Goal: Task Accomplishment & Management: Use online tool/utility

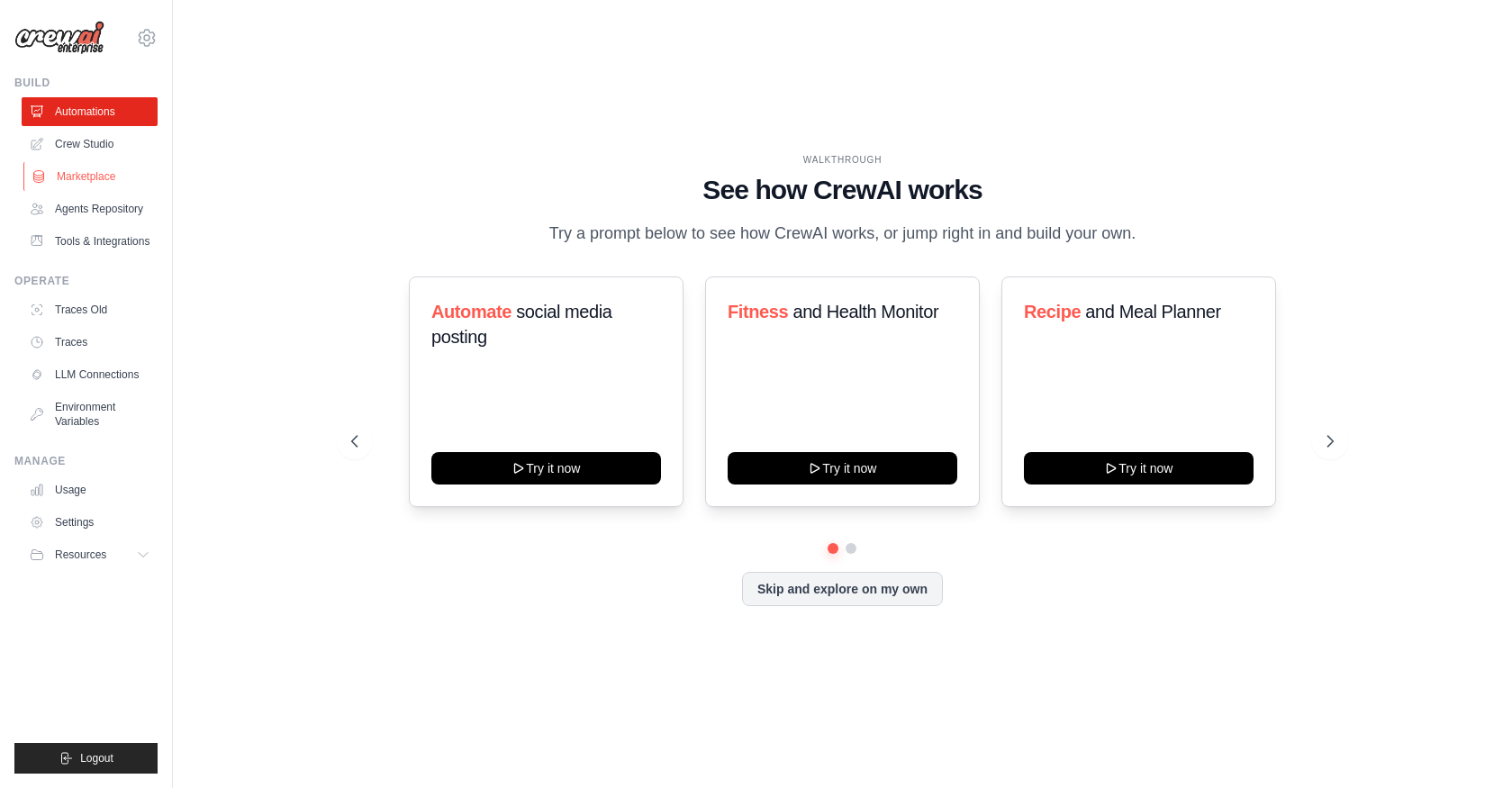
click at [82, 178] on link "Marketplace" at bounding box center [91, 176] width 136 height 29
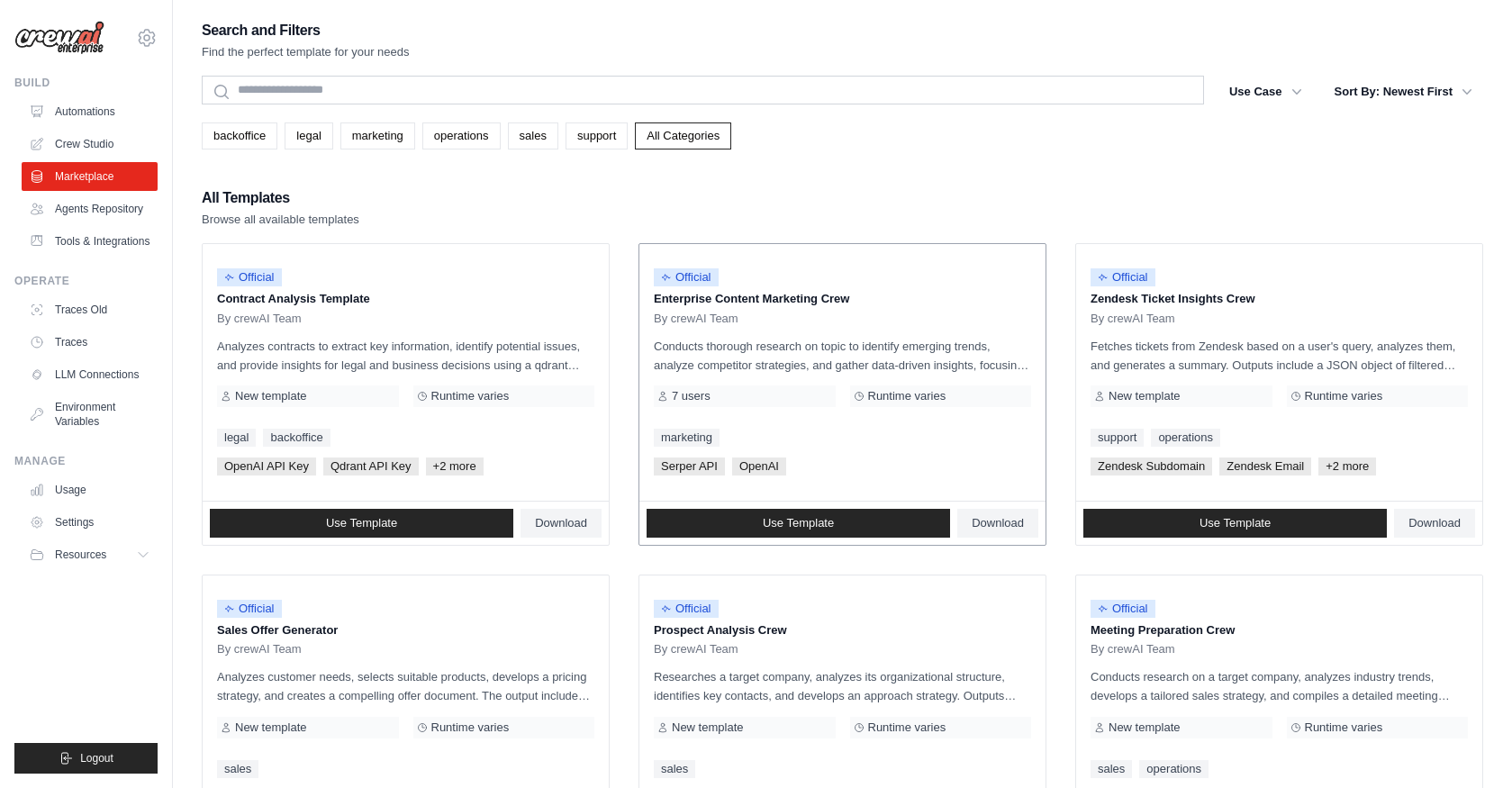
click at [773, 301] on p "Enterprise Content Marketing Crew" at bounding box center [842, 299] width 378 height 18
click at [821, 530] on span "Use Template" at bounding box center [798, 522] width 71 height 14
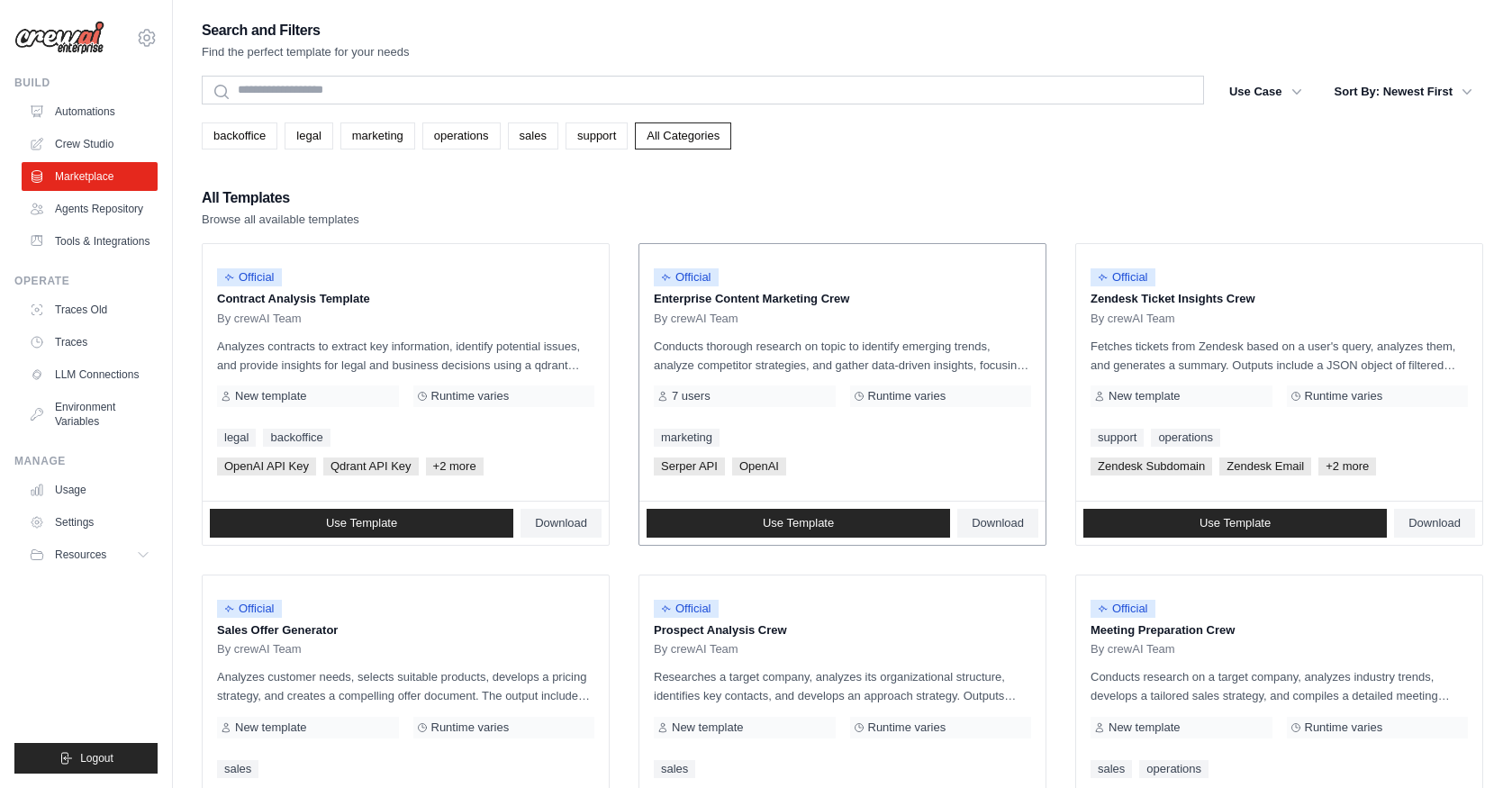
click at [731, 297] on p "Enterprise Content Marketing Crew" at bounding box center [842, 299] width 378 height 18
click at [757, 516] on link "Use Template" at bounding box center [798, 523] width 304 height 29
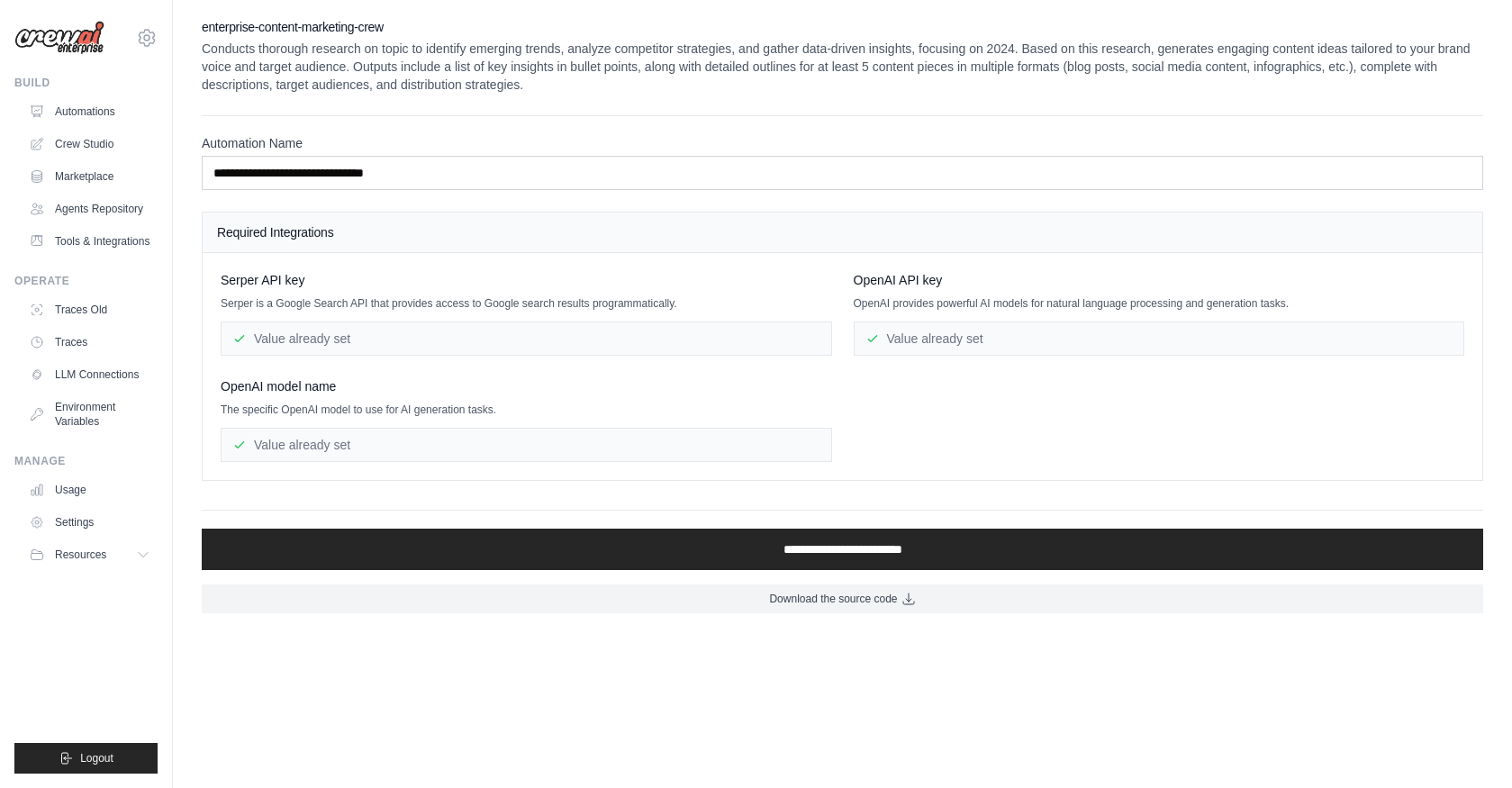
click at [774, 297] on p "Serper is a Google Search API that provides access to Google search results pro…" at bounding box center [526, 303] width 611 height 14
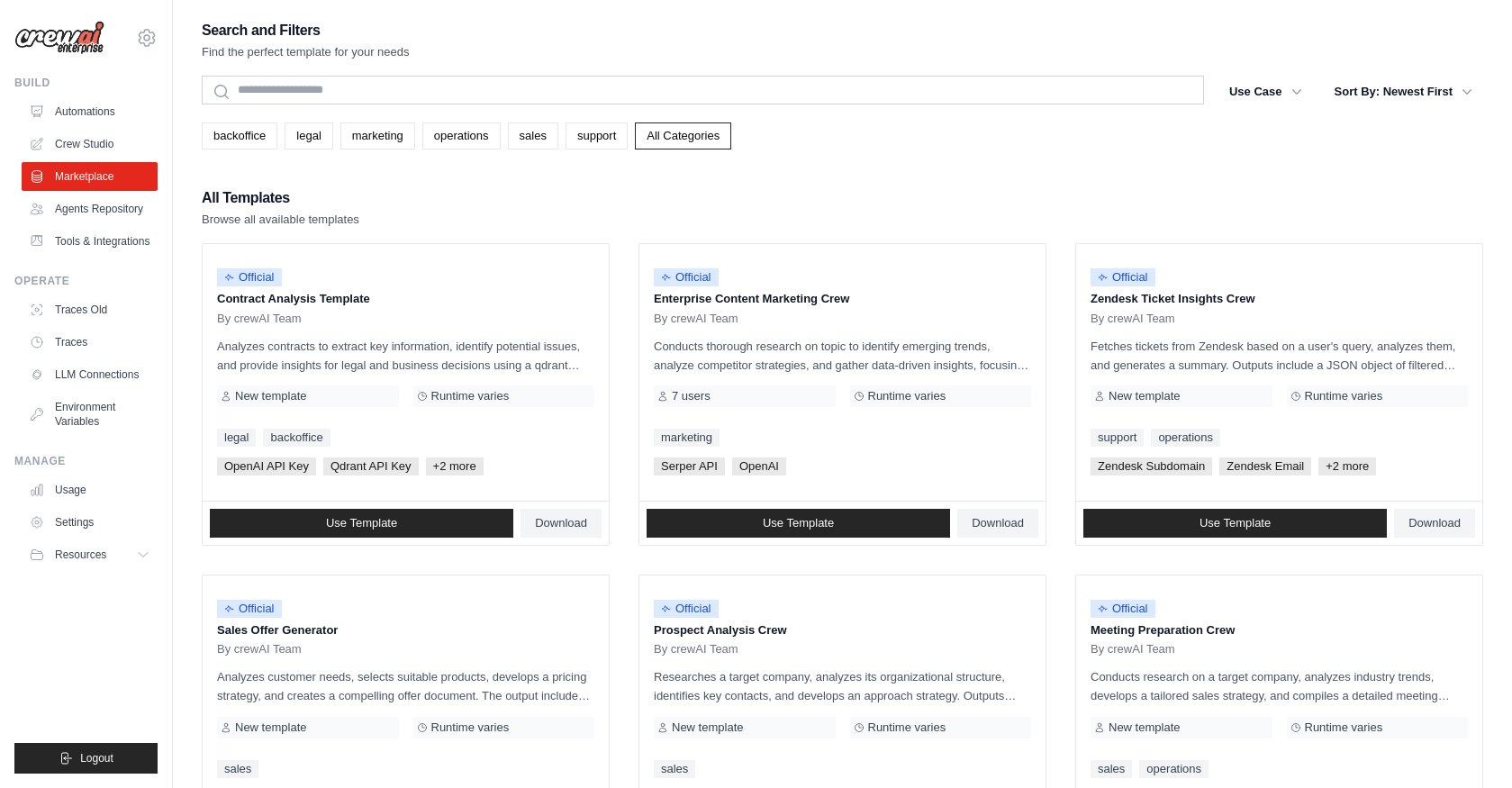
click at [68, 43] on img at bounding box center [59, 38] width 90 height 35
click at [84, 120] on link "Automations" at bounding box center [91, 111] width 136 height 29
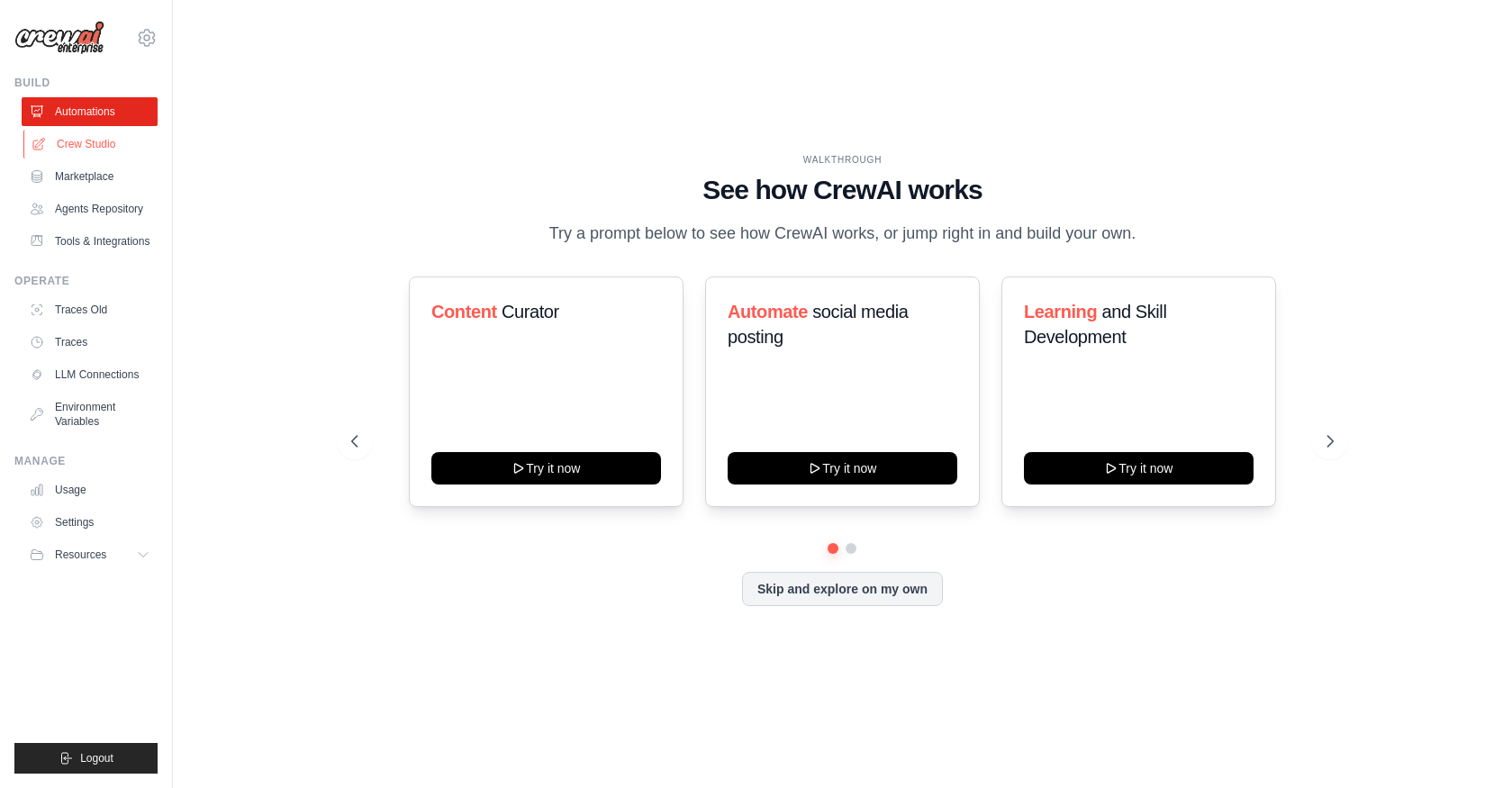
click at [80, 139] on link "Crew Studio" at bounding box center [91, 144] width 136 height 29
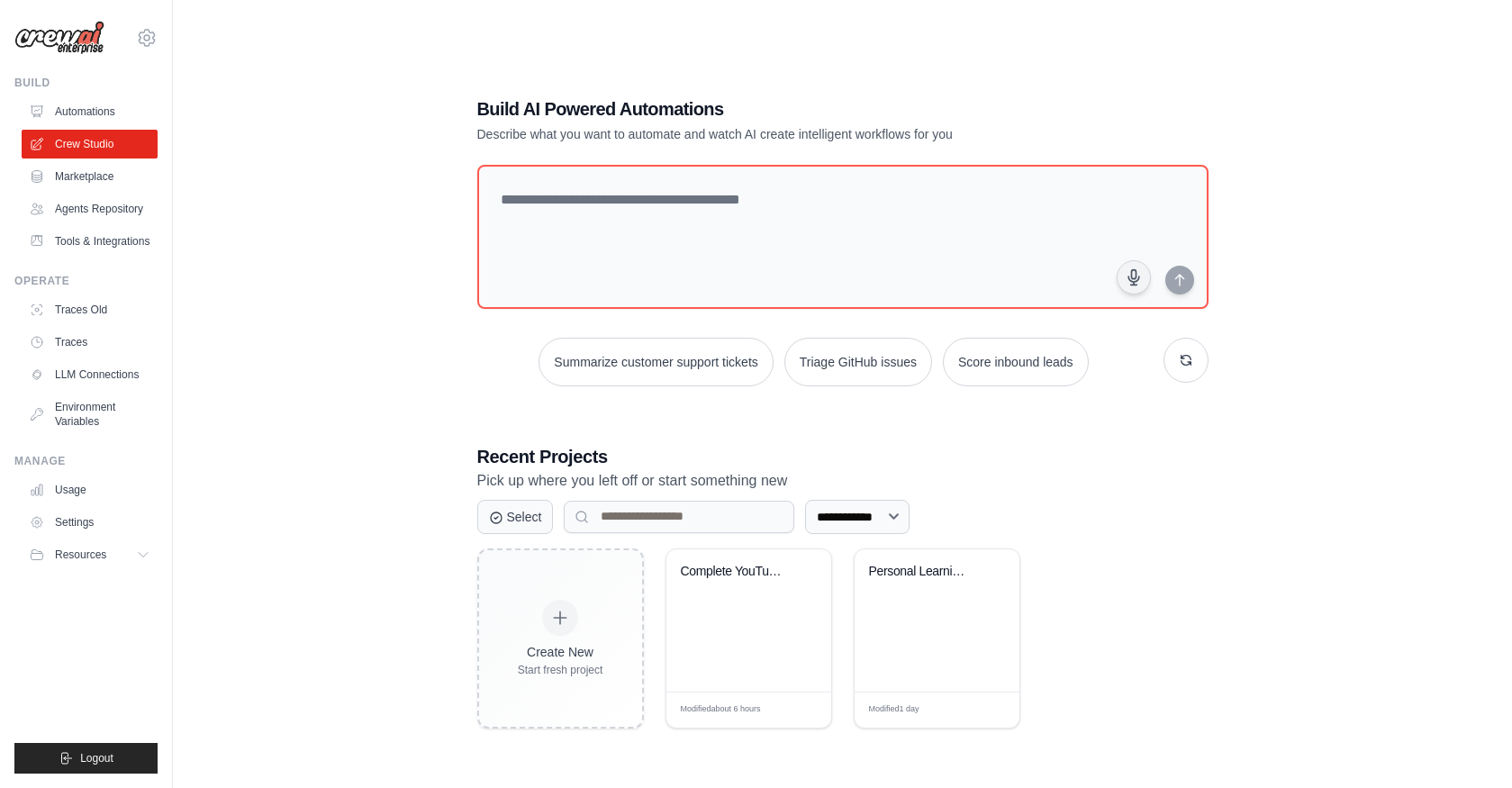
click at [242, 431] on div "**********" at bounding box center [842, 412] width 1281 height 788
click at [91, 207] on link "Agents Repository" at bounding box center [91, 209] width 136 height 29
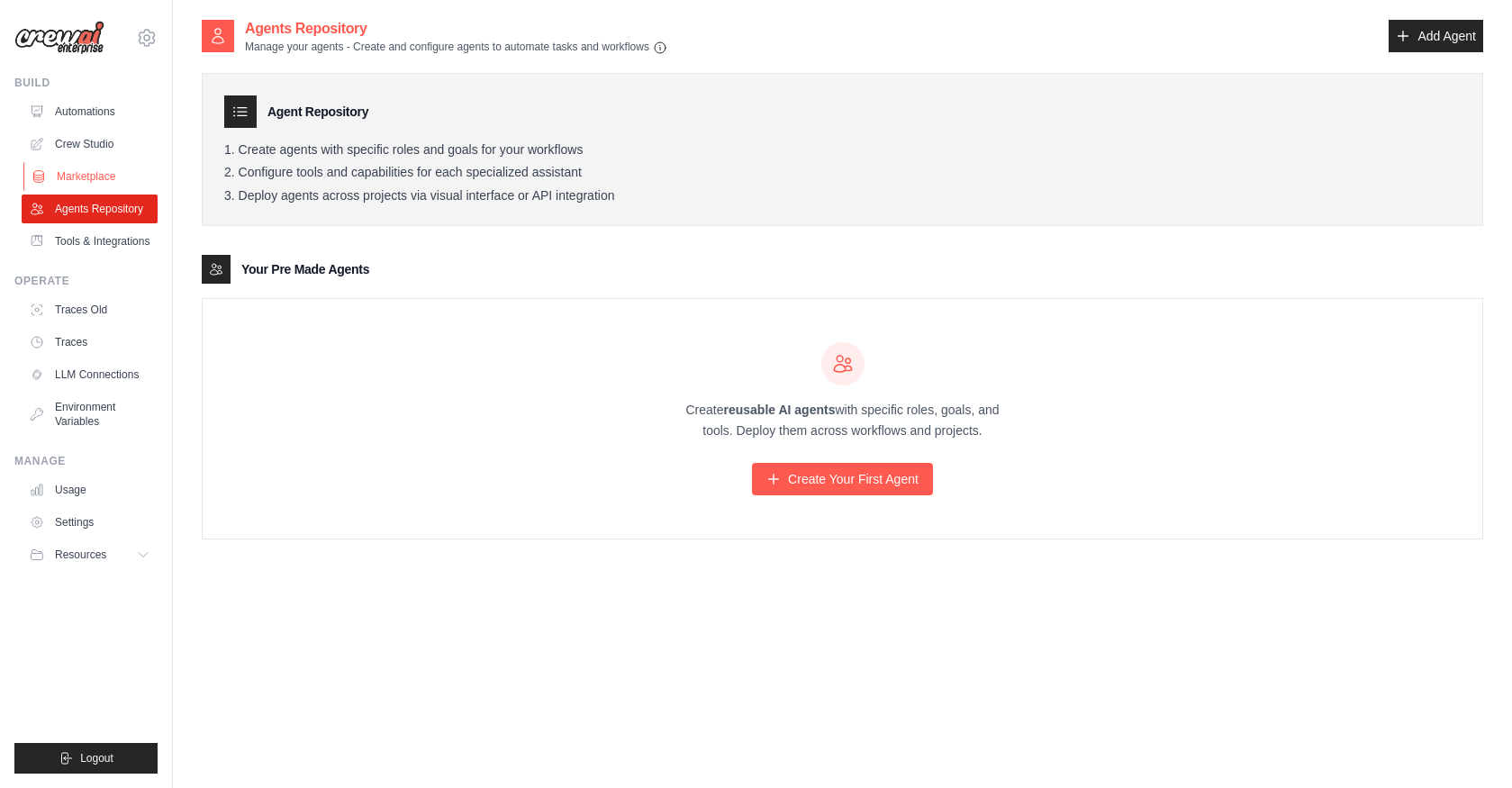
click at [77, 181] on link "Marketplace" at bounding box center [91, 176] width 136 height 29
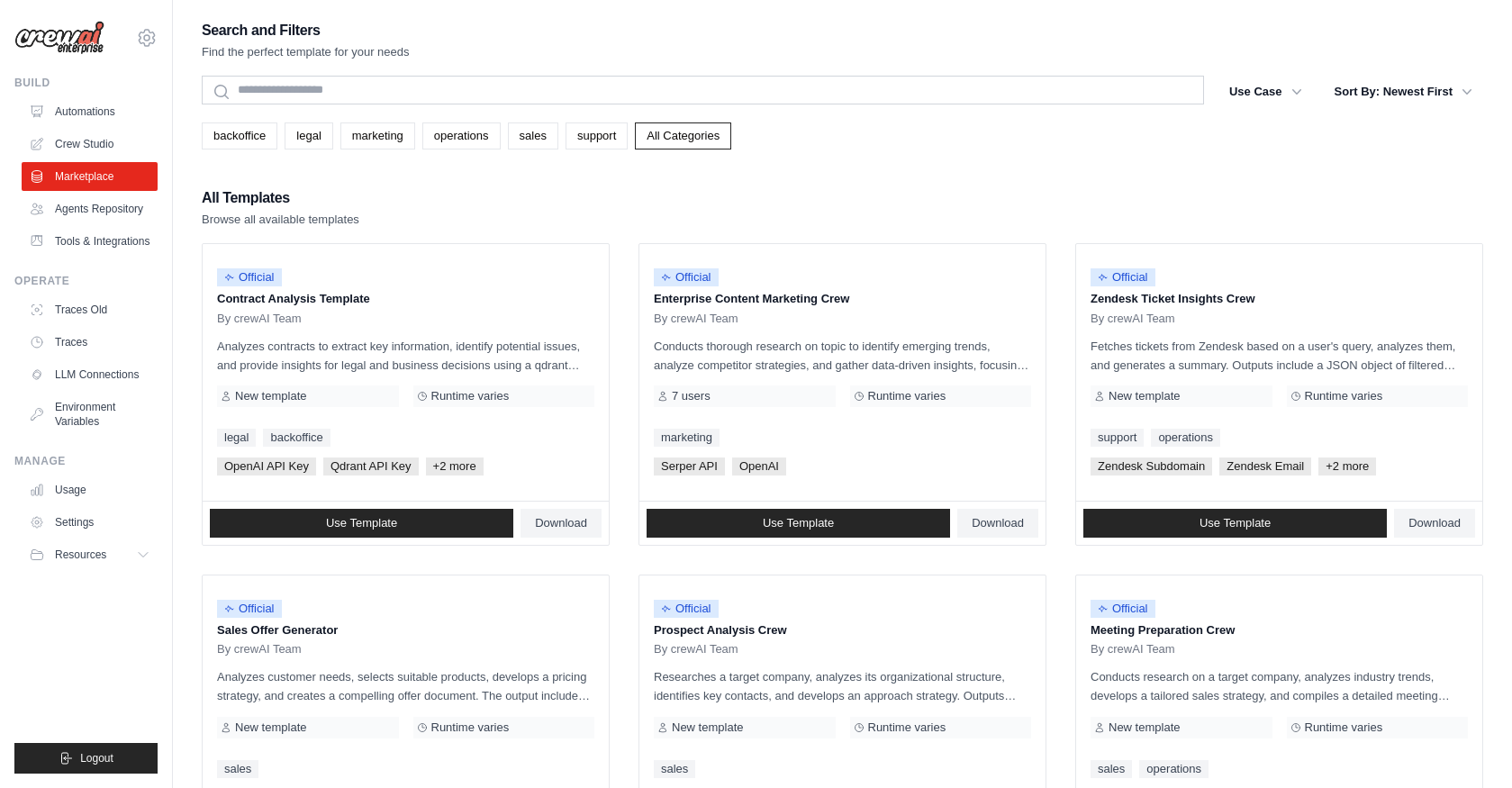
click at [842, 192] on div "All Templates Browse all available templates" at bounding box center [842, 207] width 1281 height 43
click at [813, 517] on span "Use Template" at bounding box center [798, 522] width 71 height 14
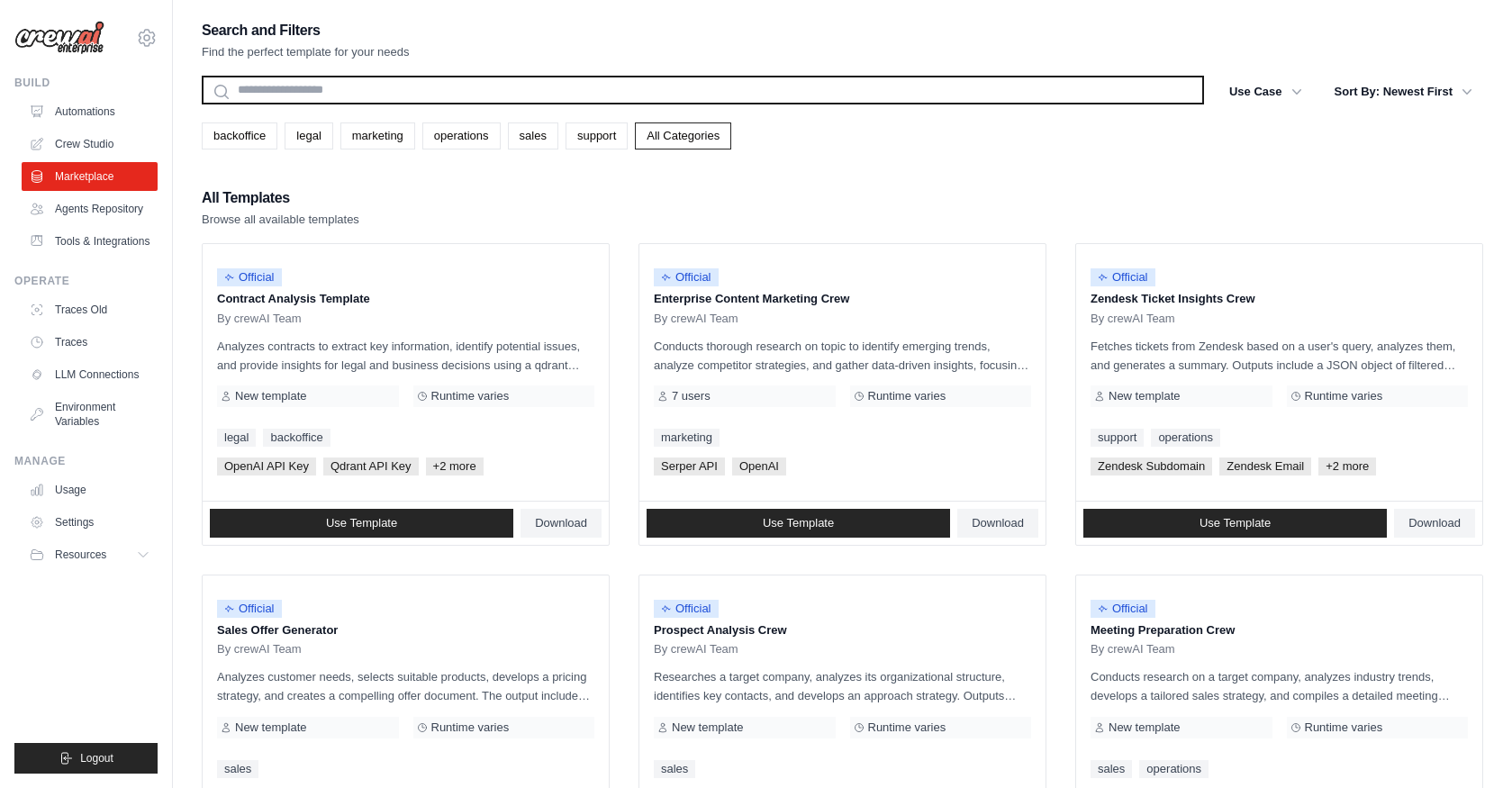
click at [339, 95] on input "text" at bounding box center [703, 90] width 1002 height 29
type input "*"
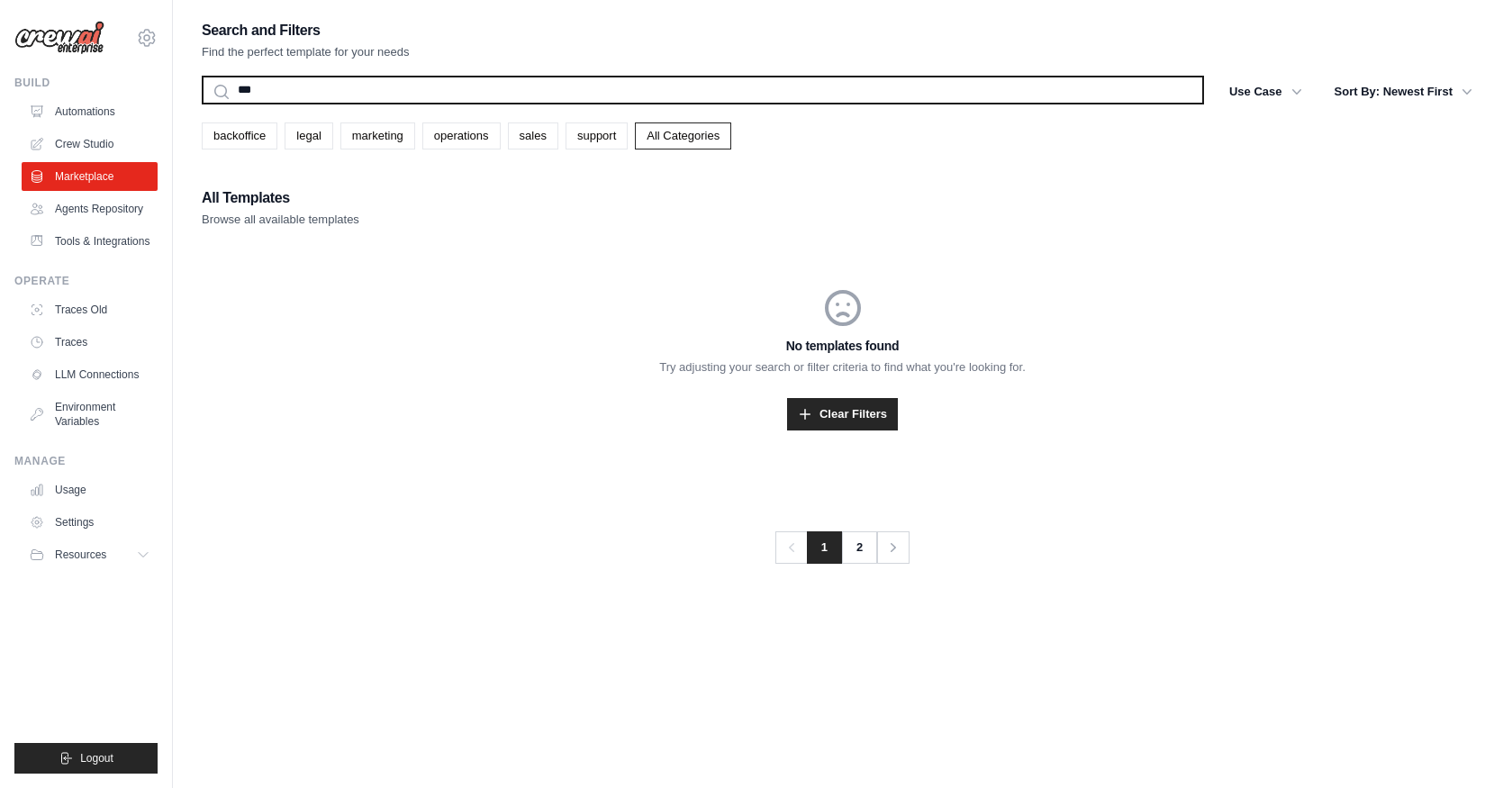
type input "***"
click at [201, 104] on button "Search" at bounding box center [201, 104] width 1 height 1
click at [551, 92] on input "***" at bounding box center [703, 90] width 1002 height 29
type input "*"
type input "****"
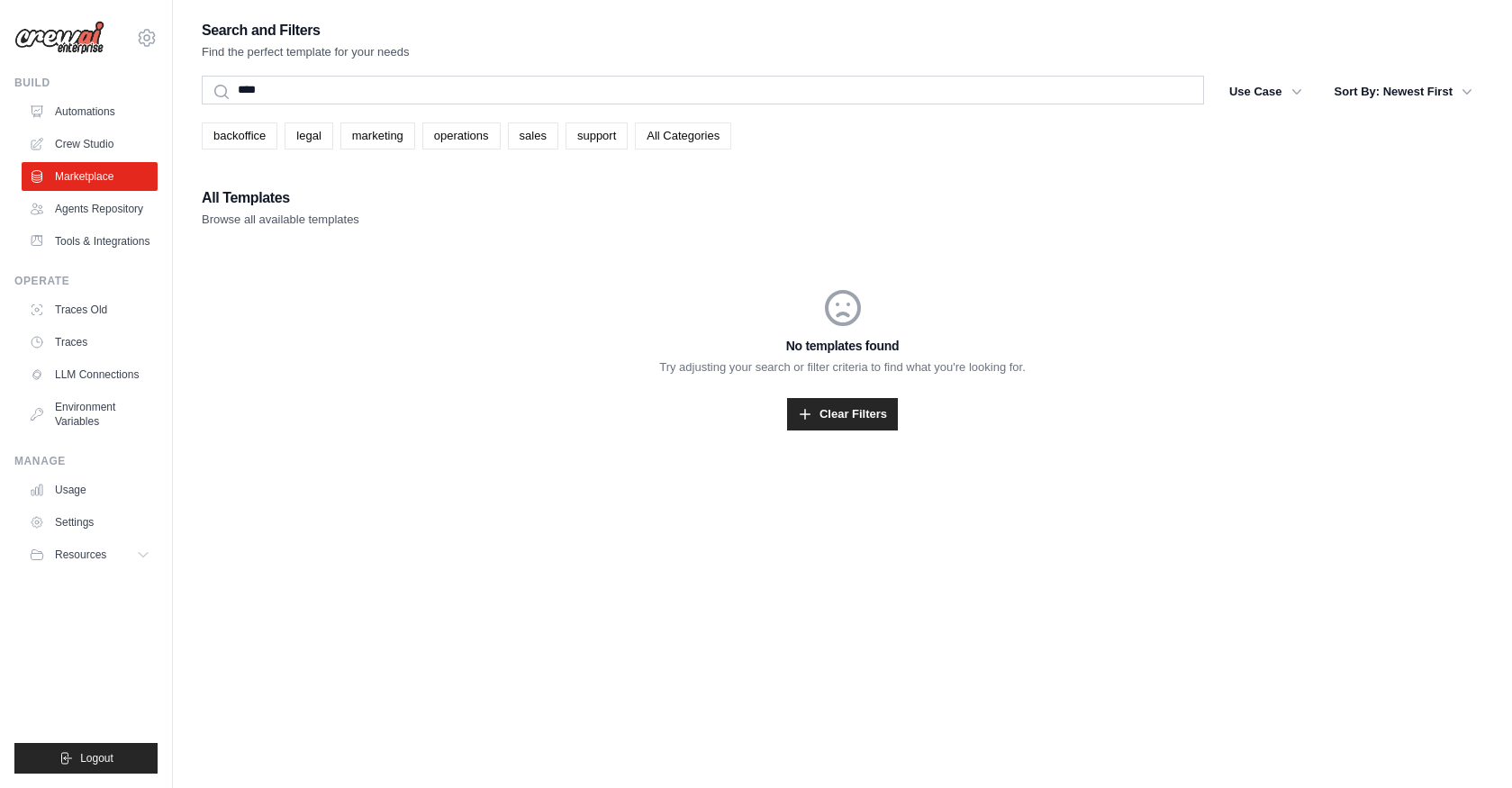
click at [680, 140] on link "All Categories" at bounding box center [683, 136] width 97 height 27
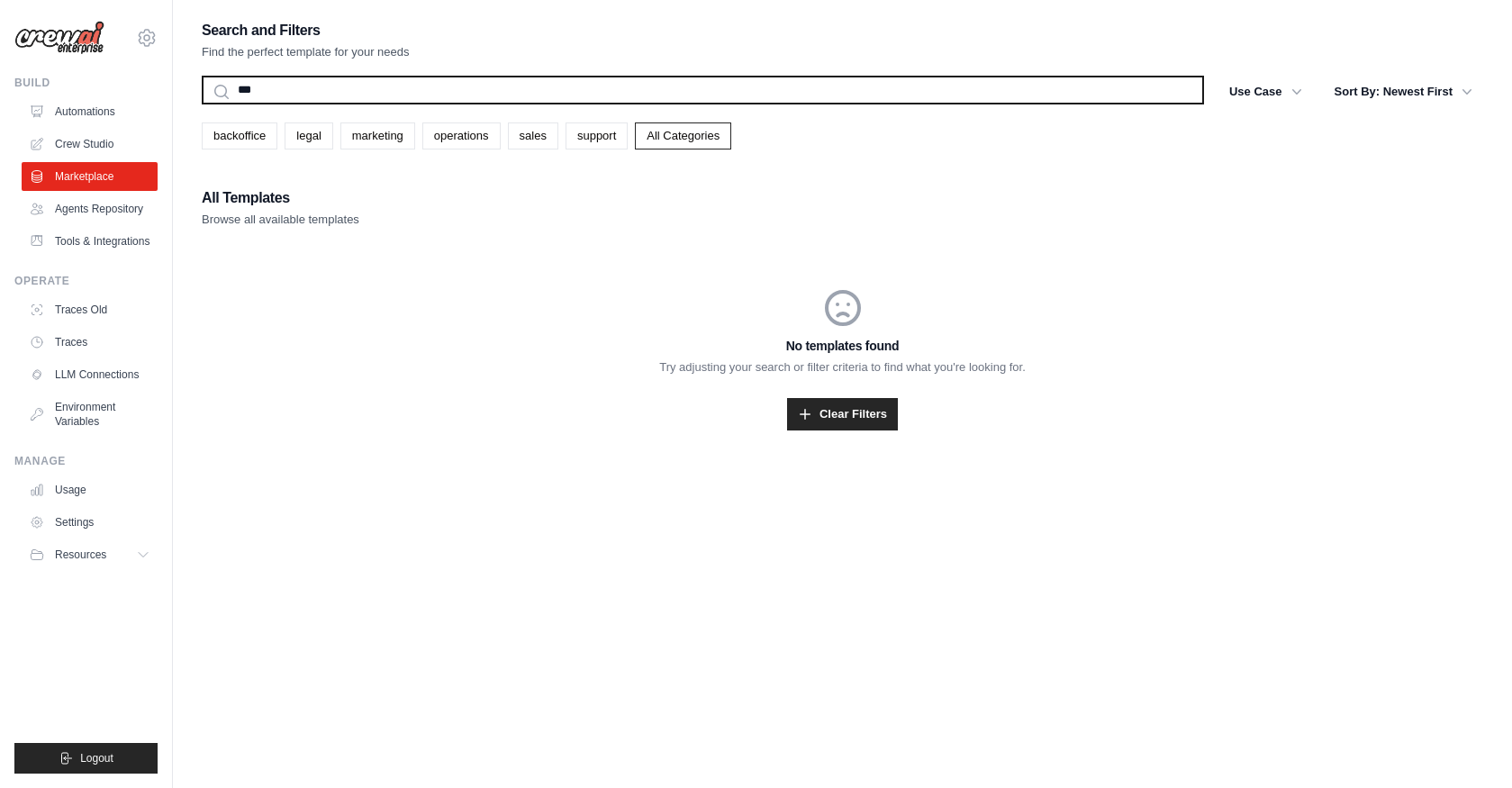
click at [620, 89] on input "***" at bounding box center [703, 90] width 1002 height 29
type input "*"
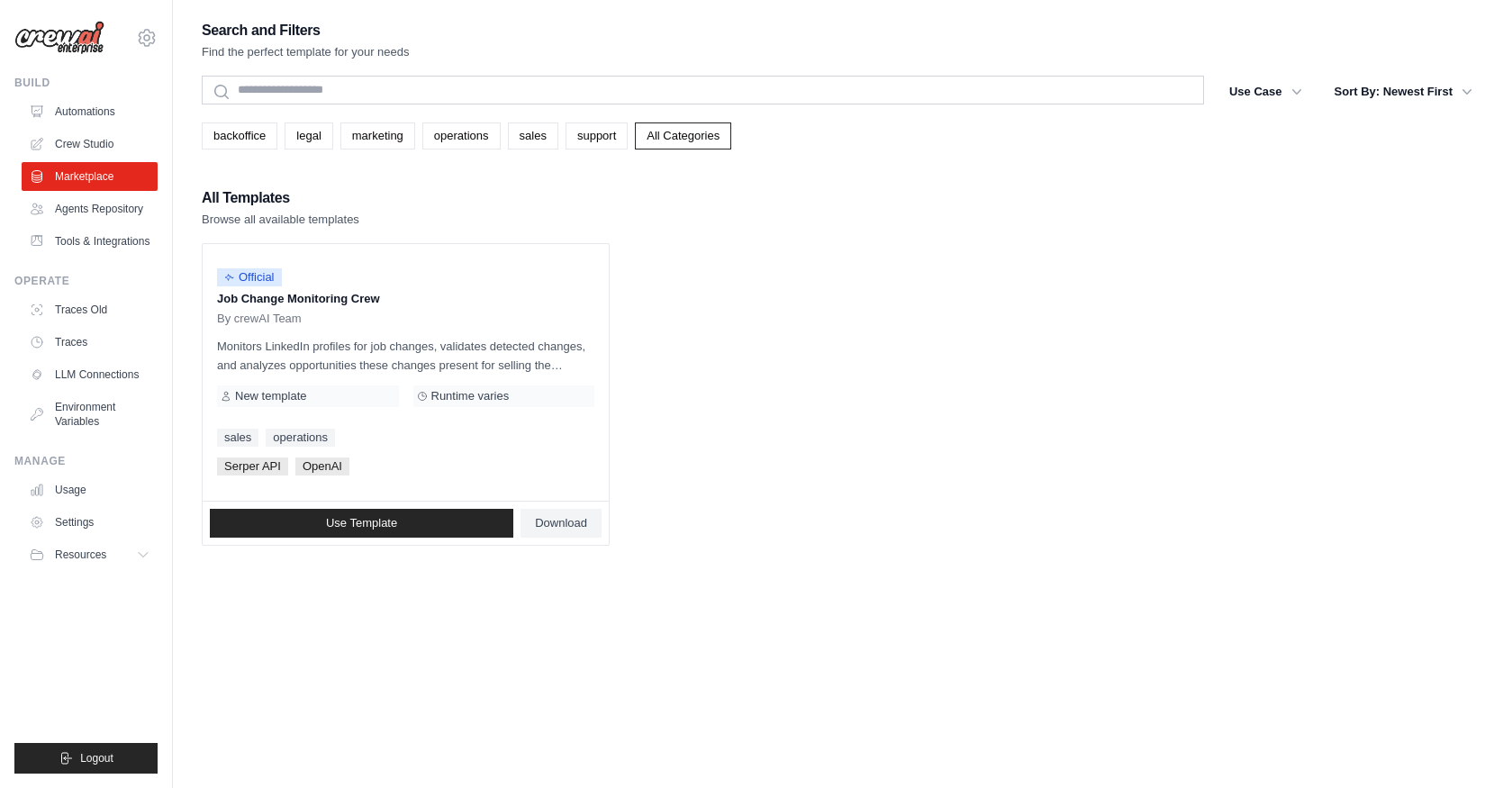
click at [838, 253] on ul "Official Job Change Monitoring Crew By crewAI Team Monitors LinkedIn profiles f…" at bounding box center [842, 395] width 1281 height 303
click at [70, 163] on link "Marketplace" at bounding box center [91, 176] width 136 height 29
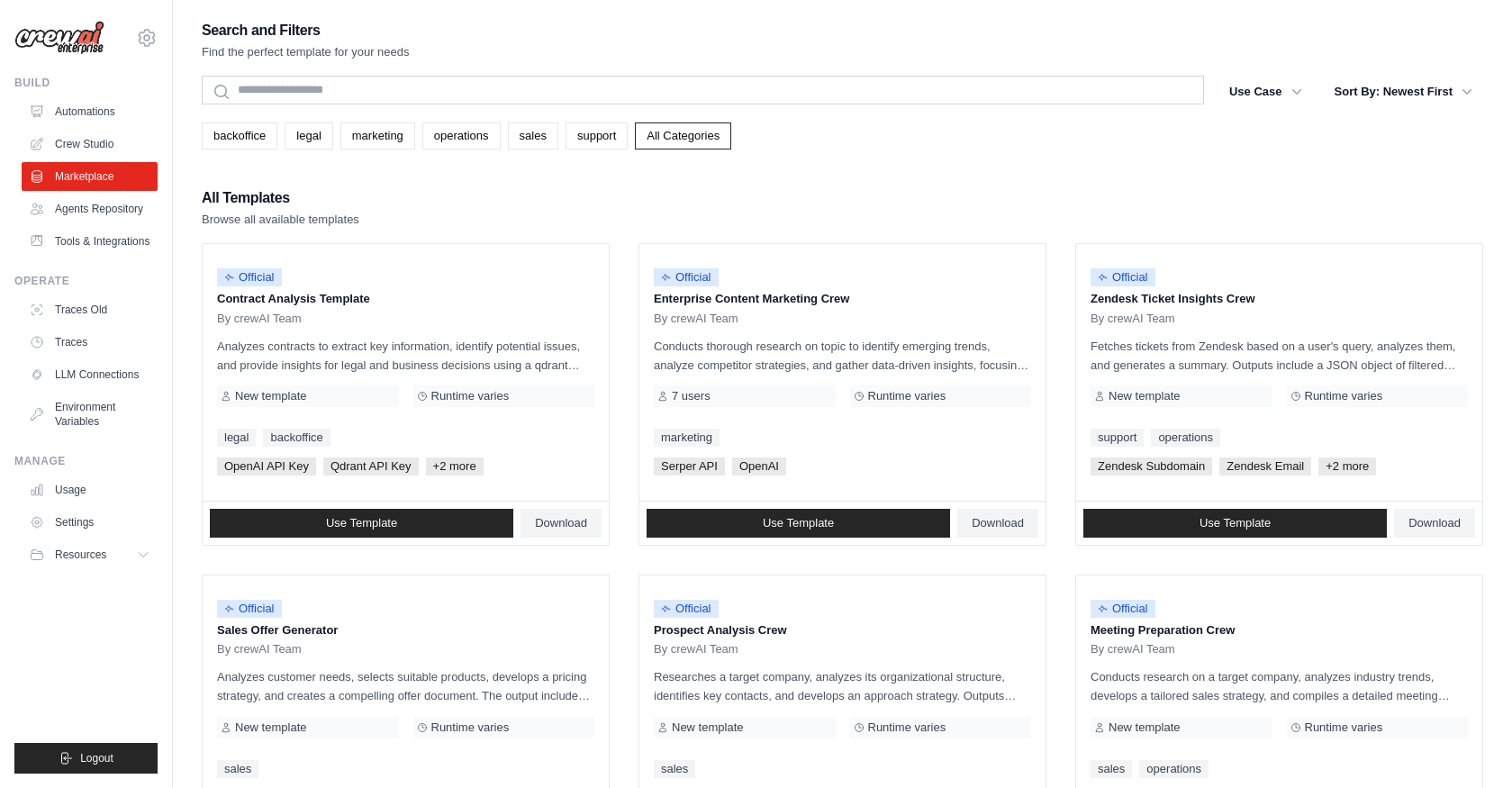
click at [1050, 221] on div "All Templates Browse all available templates" at bounding box center [842, 207] width 1281 height 43
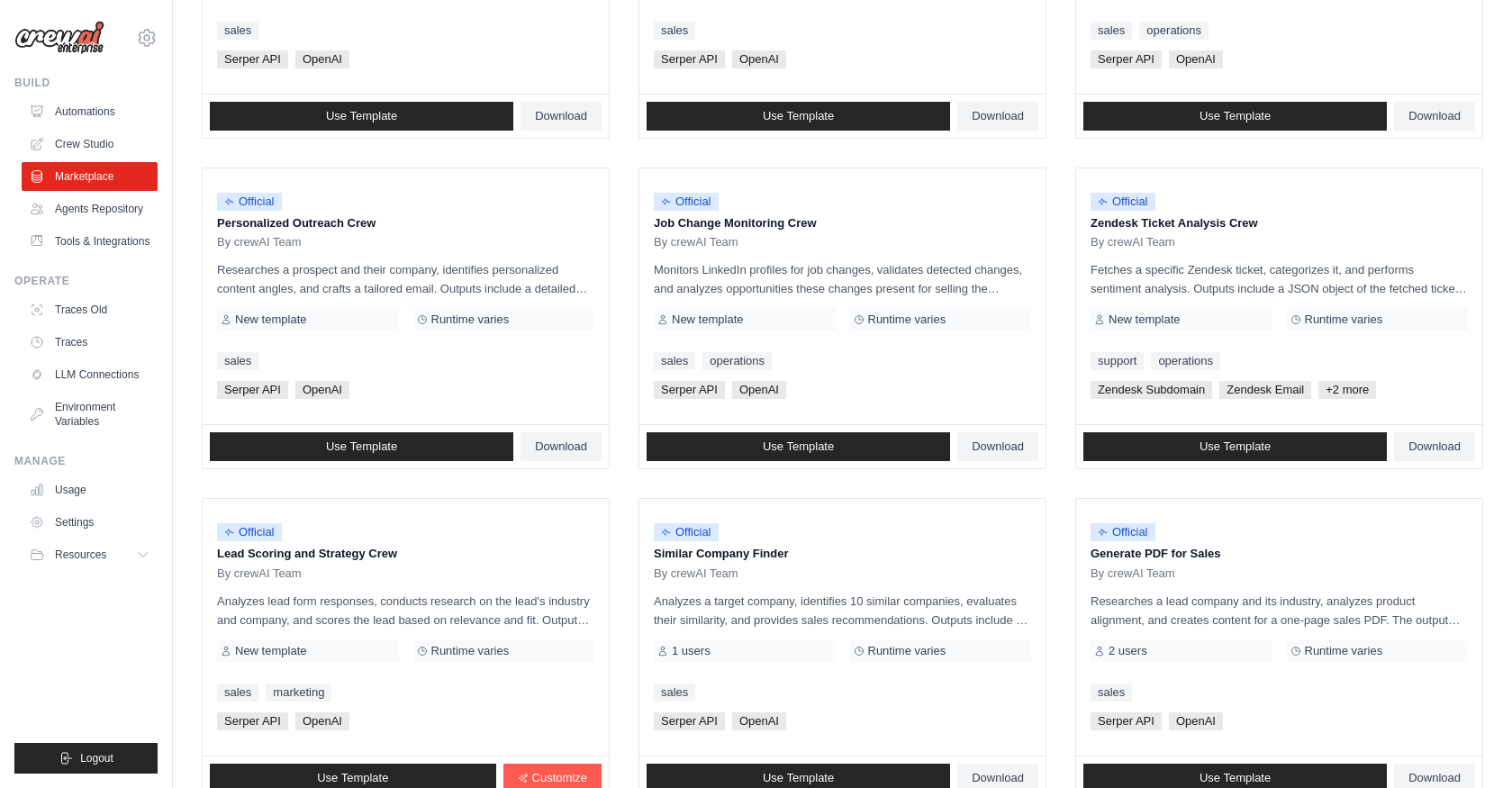
scroll to position [881, 0]
